Goal: Check status: Check status

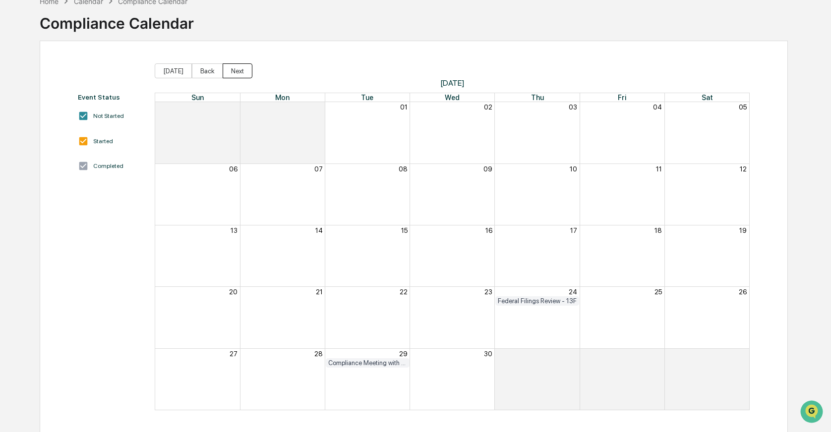
click at [240, 66] on button "Next" at bounding box center [238, 70] width 30 height 15
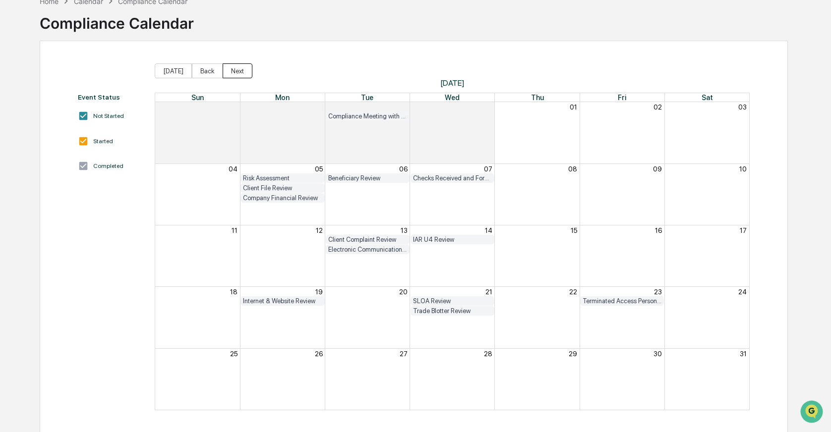
click at [240, 66] on button "Next" at bounding box center [238, 70] width 30 height 15
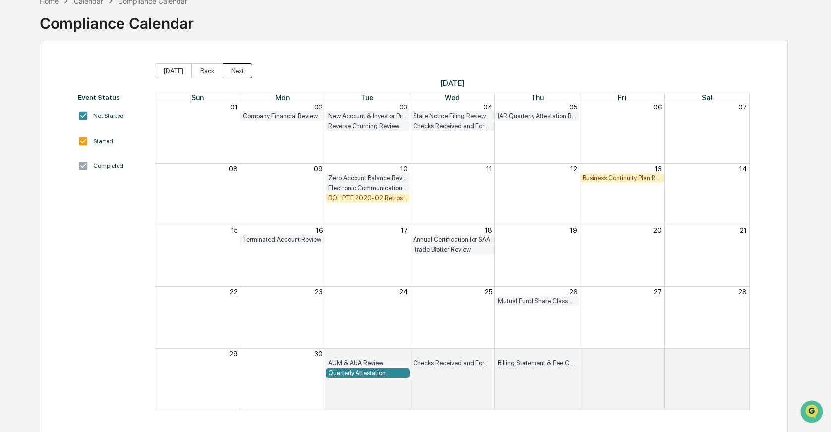
click at [240, 66] on button "Next" at bounding box center [238, 70] width 30 height 15
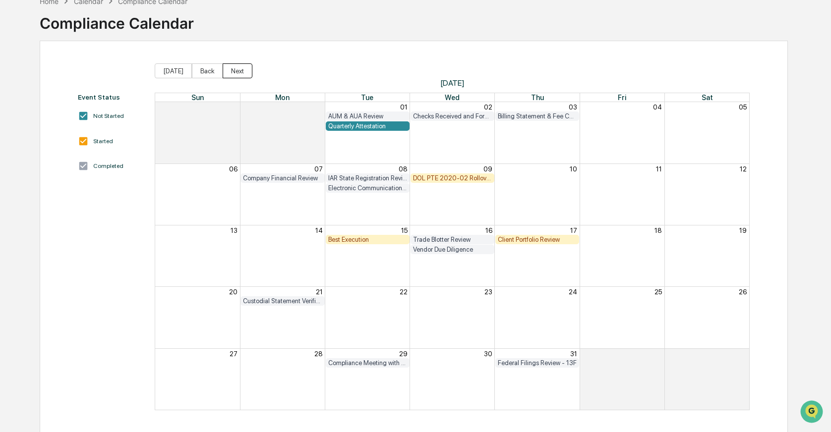
click at [240, 66] on button "Next" at bounding box center [238, 70] width 30 height 15
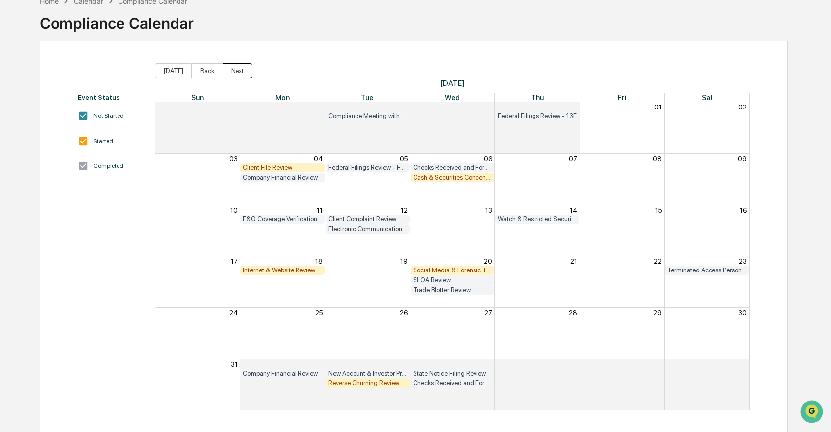
click at [240, 66] on button "Next" at bounding box center [238, 70] width 30 height 15
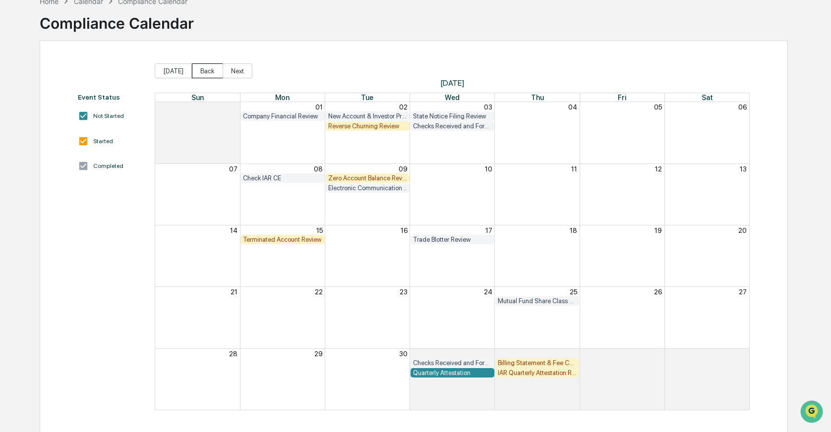
click at [206, 70] on button "Back" at bounding box center [207, 70] width 31 height 15
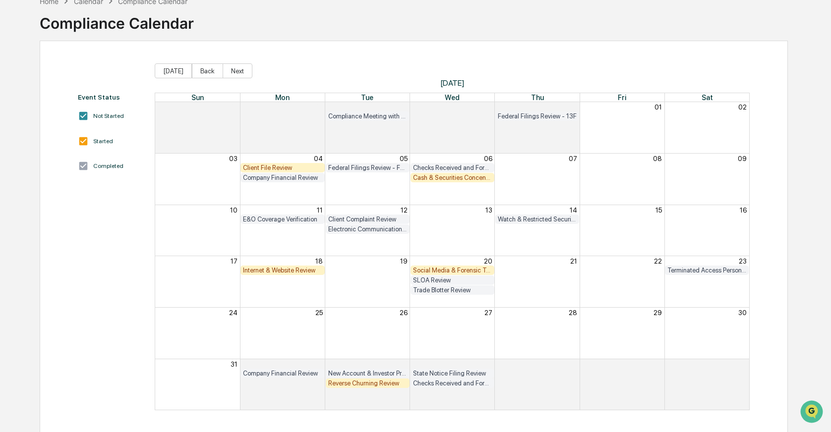
scroll to position [57, 0]
click at [241, 68] on button "Next" at bounding box center [238, 69] width 30 height 15
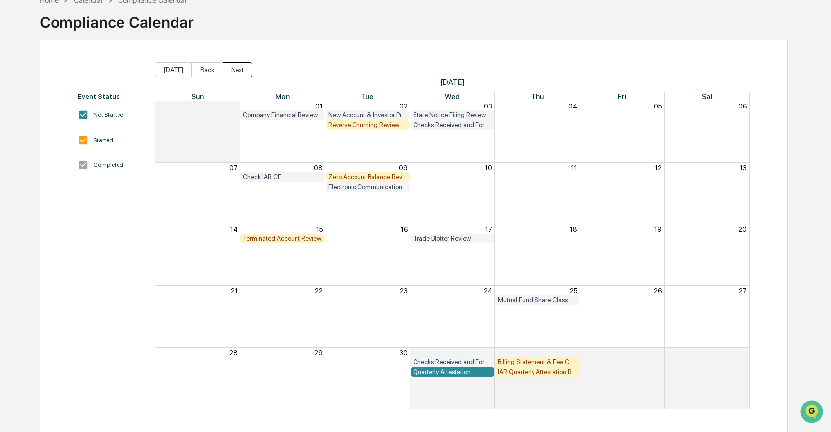
click at [240, 71] on button "Next" at bounding box center [238, 69] width 30 height 15
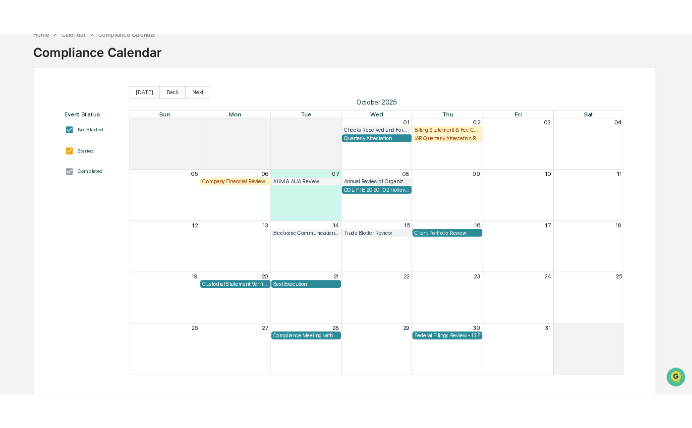
scroll to position [54, 0]
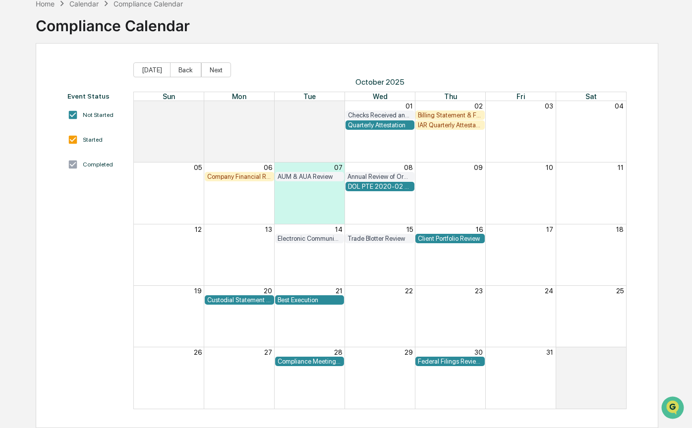
click at [355, 164] on div "08" at bounding box center [380, 167] width 70 height 9
click at [366, 186] on div "DOL PTE 2020-02 Rollover & IRA to IRA Account Review" at bounding box center [380, 186] width 64 height 7
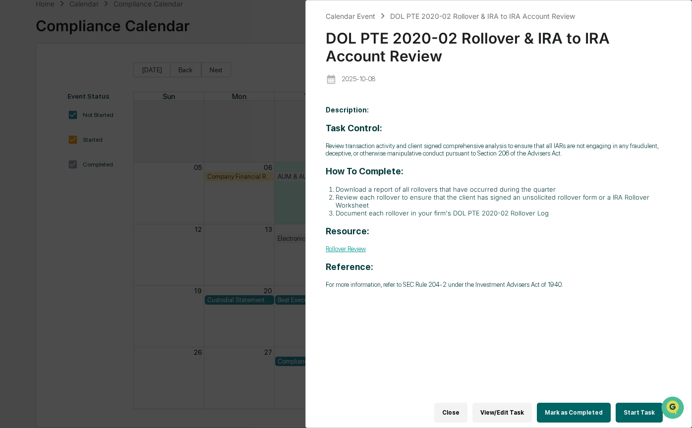
click at [360, 249] on link "Rollover Review" at bounding box center [346, 248] width 40 height 7
